Goal: Task Accomplishment & Management: Use online tool/utility

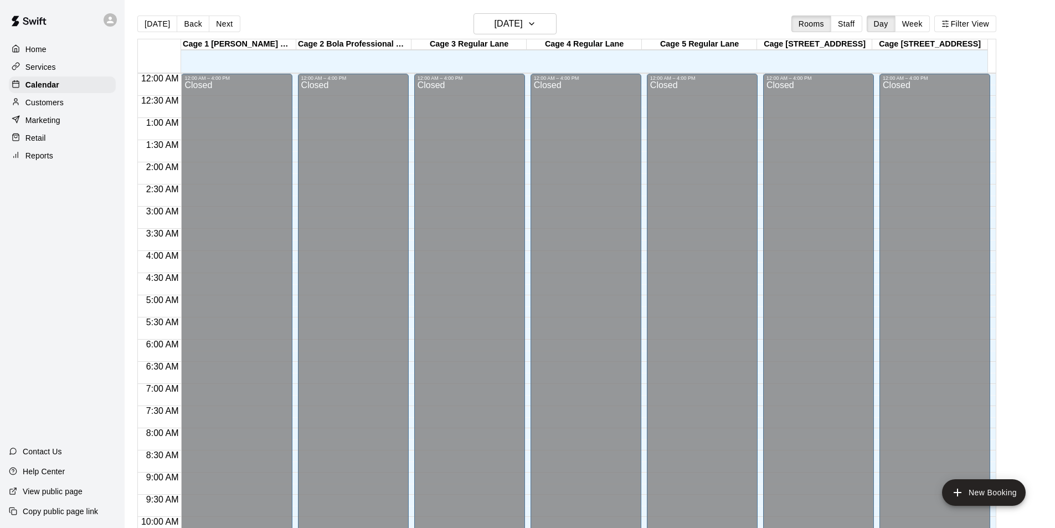
scroll to position [597, 0]
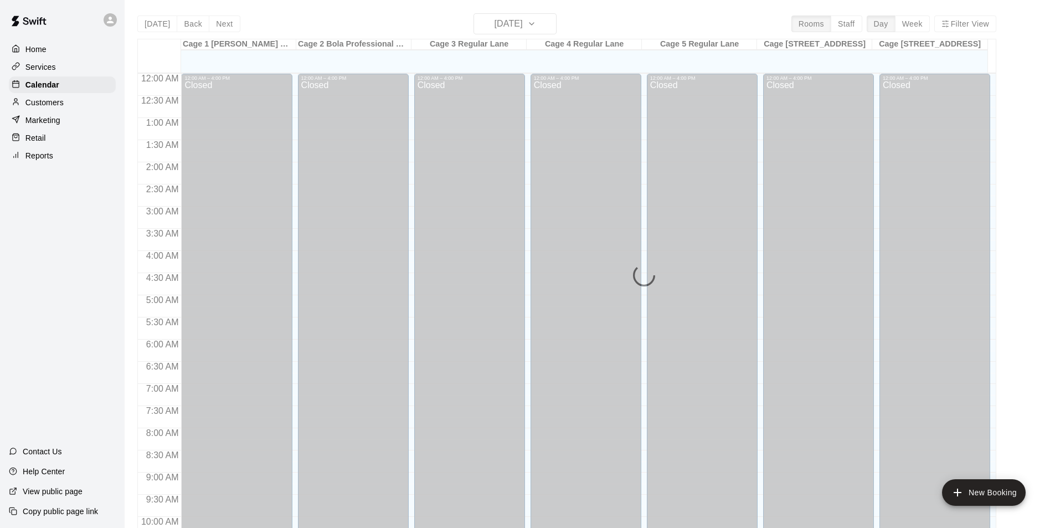
scroll to position [563, 0]
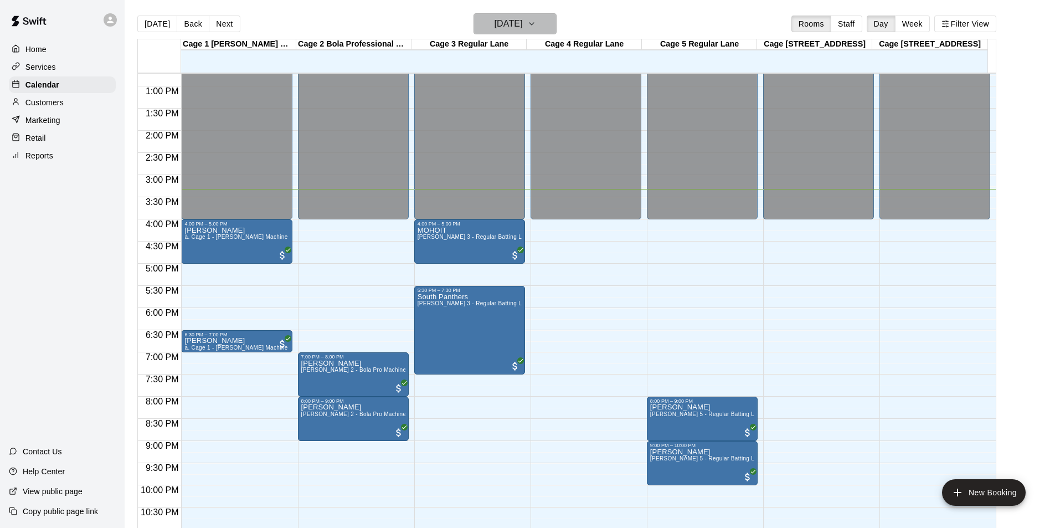
click at [536, 22] on icon "button" at bounding box center [531, 23] width 9 height 13
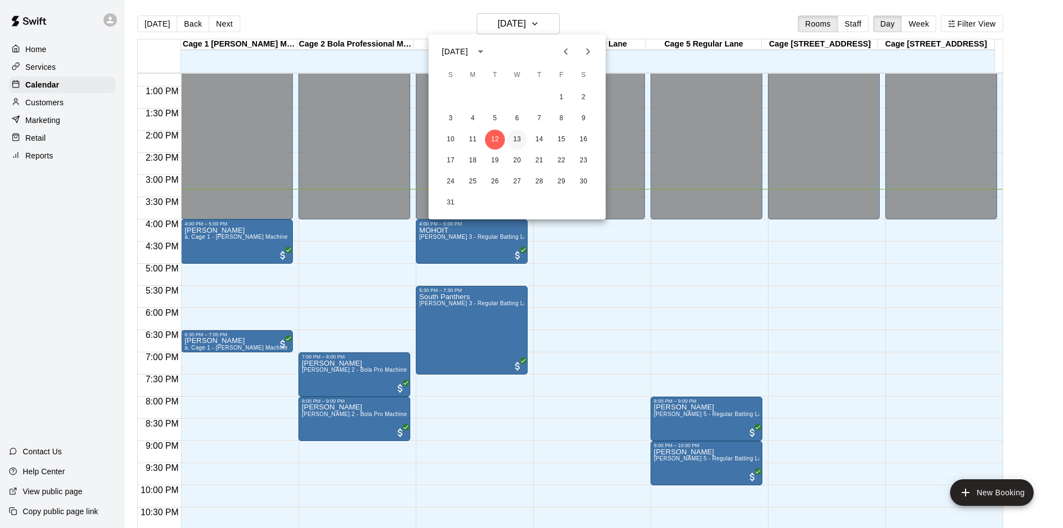
click at [514, 136] on button "13" at bounding box center [517, 140] width 20 height 20
